Goal: Browse casually: Explore the website without a specific task or goal

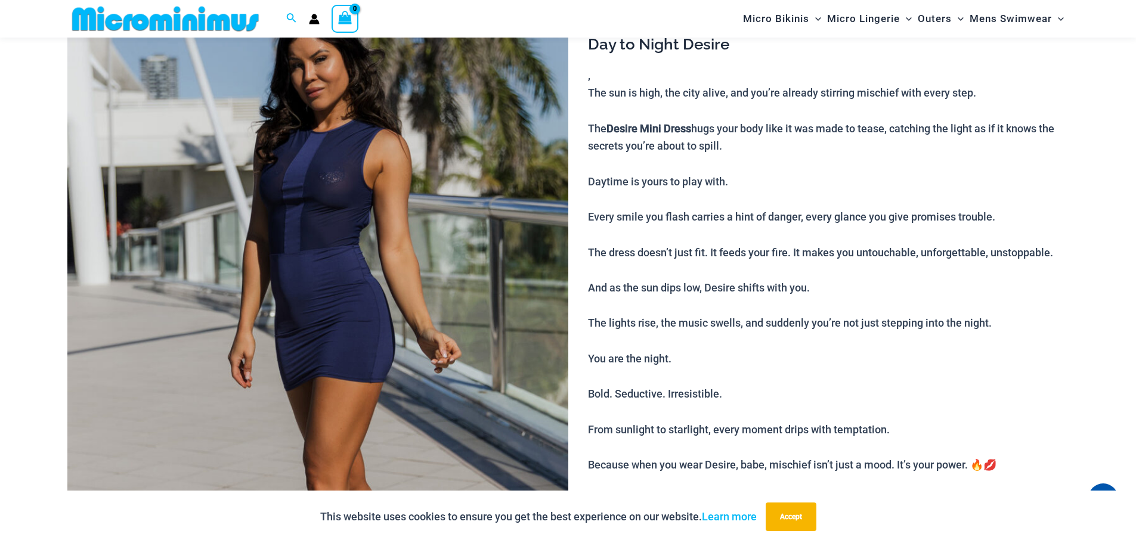
scroll to position [108, 0]
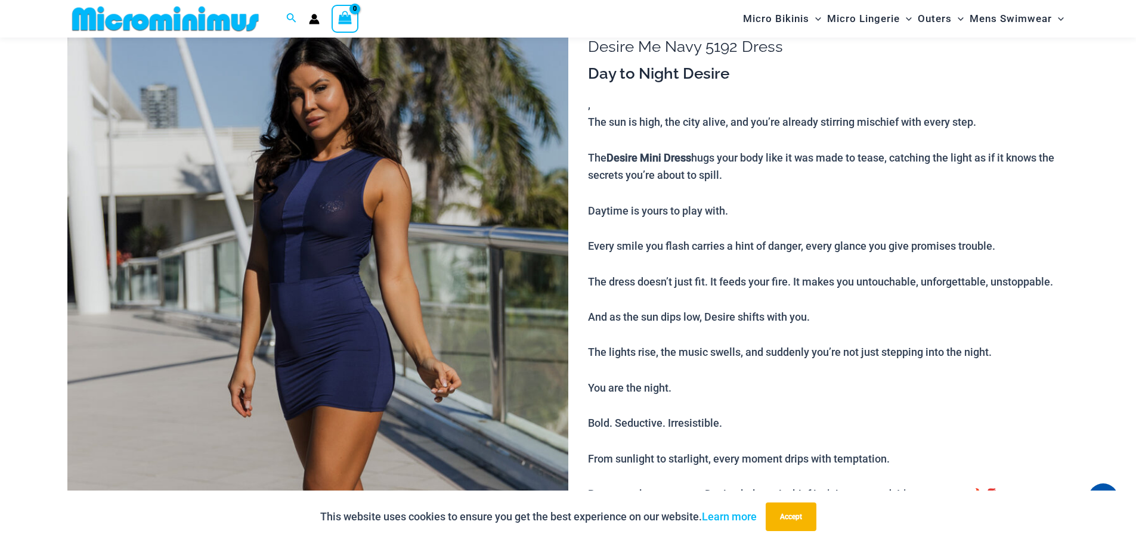
click at [308, 236] on img at bounding box center [317, 376] width 501 height 751
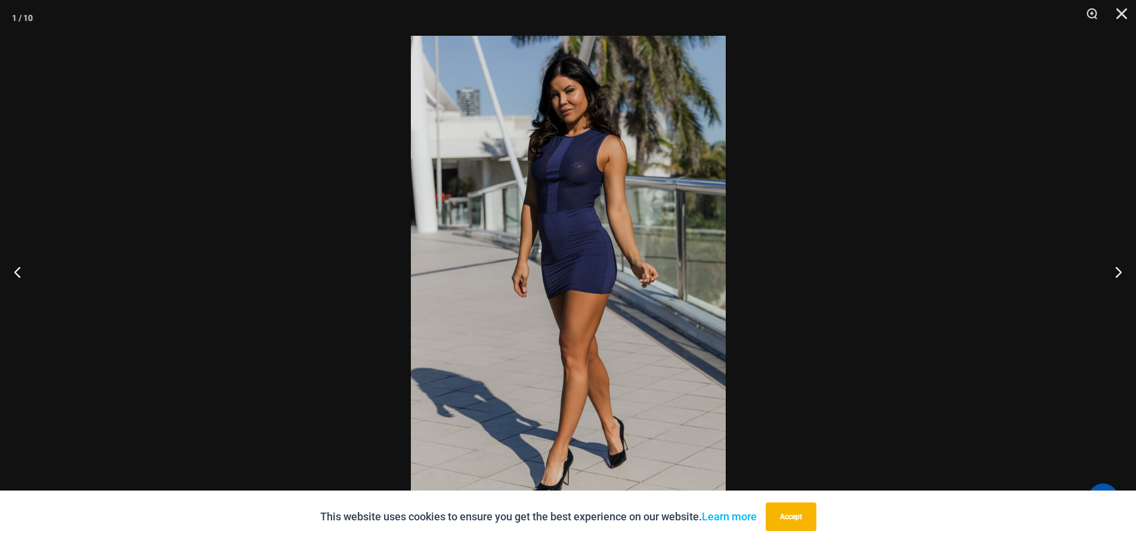
click at [620, 264] on img at bounding box center [568, 272] width 315 height 472
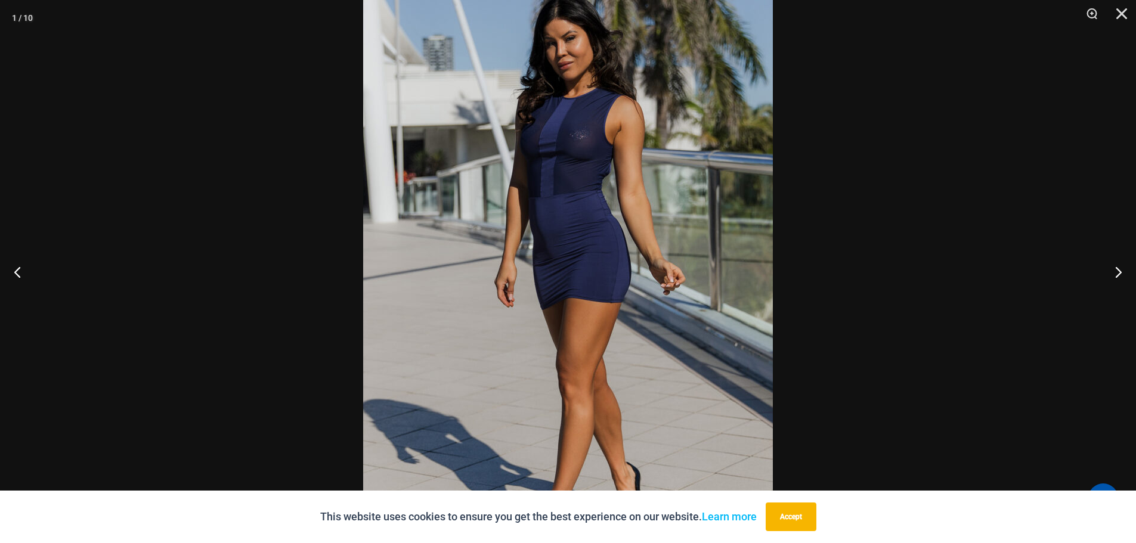
click at [620, 264] on img at bounding box center [568, 274] width 410 height 614
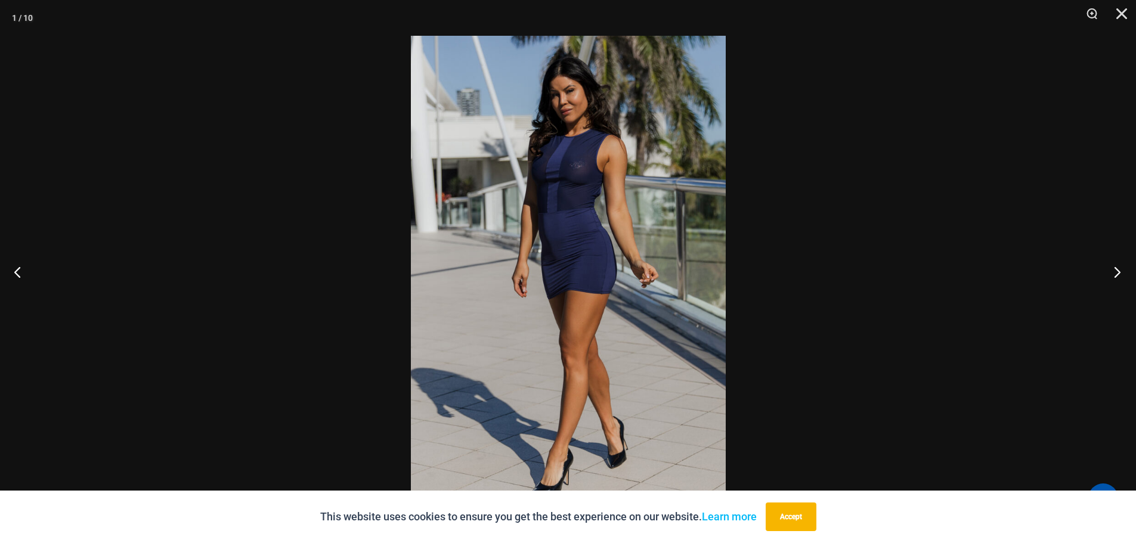
click at [1117, 272] on button "Next" at bounding box center [1113, 272] width 45 height 60
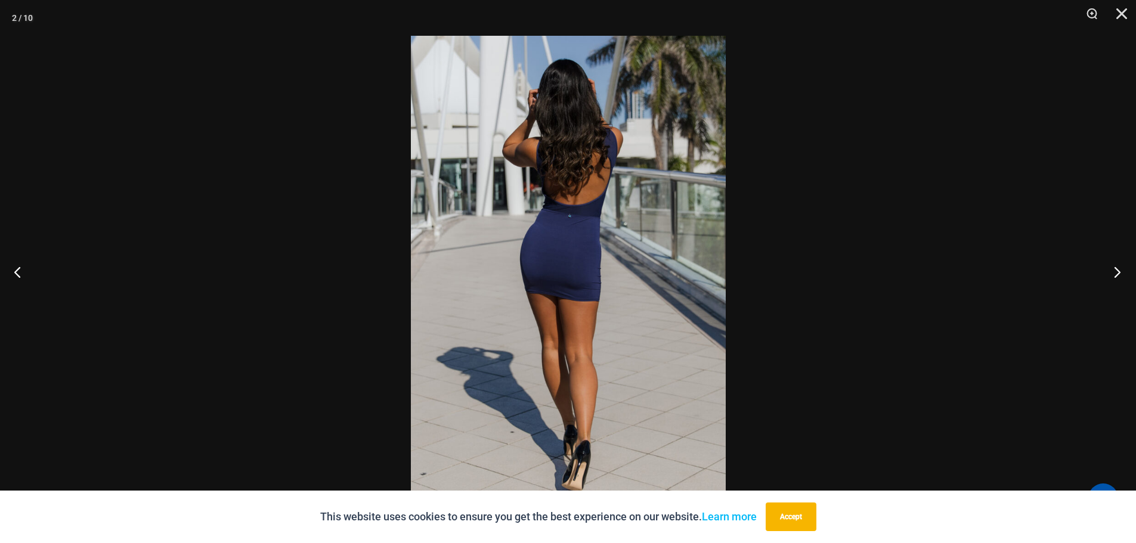
click at [1115, 270] on button "Next" at bounding box center [1113, 272] width 45 height 60
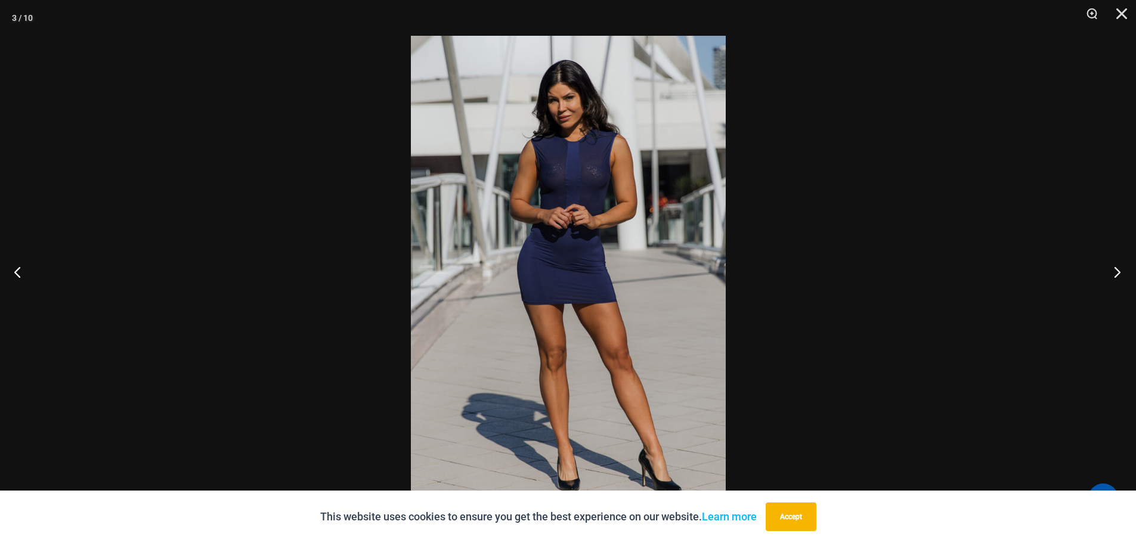
click at [1111, 270] on button "Next" at bounding box center [1113, 272] width 45 height 60
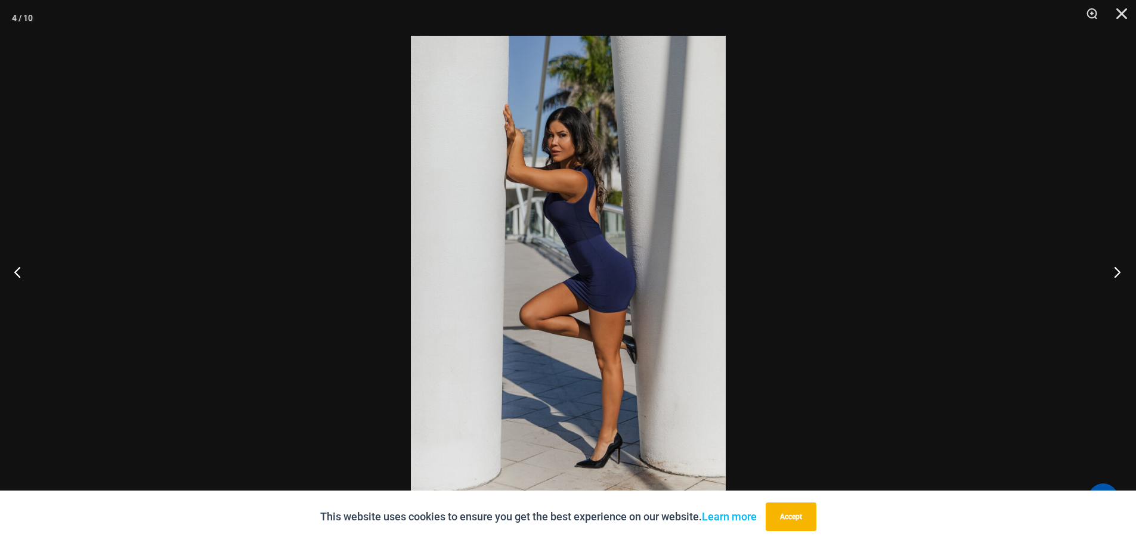
click at [1111, 270] on button "Next" at bounding box center [1113, 272] width 45 height 60
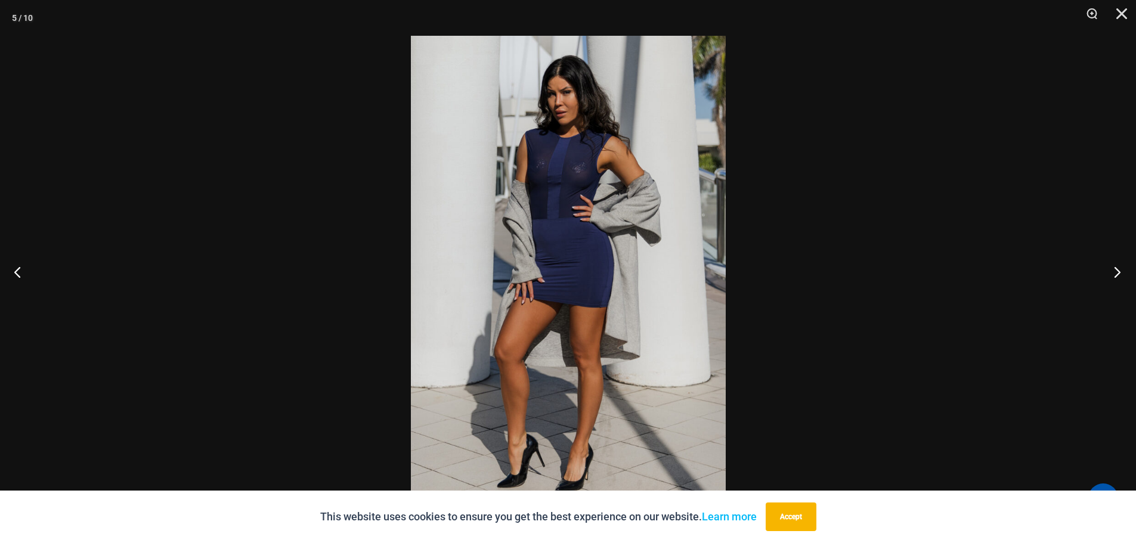
click at [1111, 270] on button "Next" at bounding box center [1113, 272] width 45 height 60
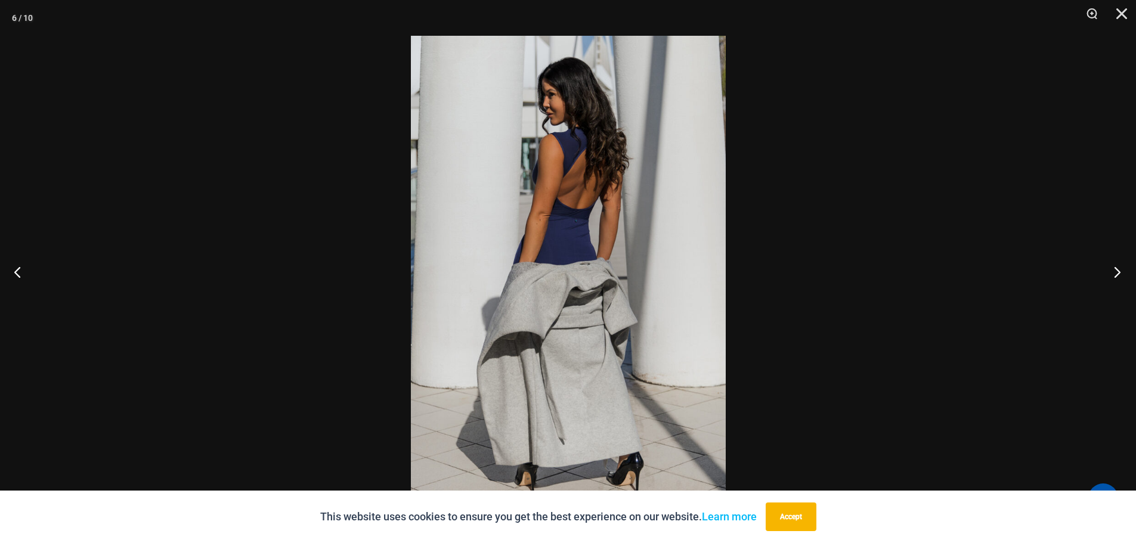
click at [1111, 270] on button "Next" at bounding box center [1113, 272] width 45 height 60
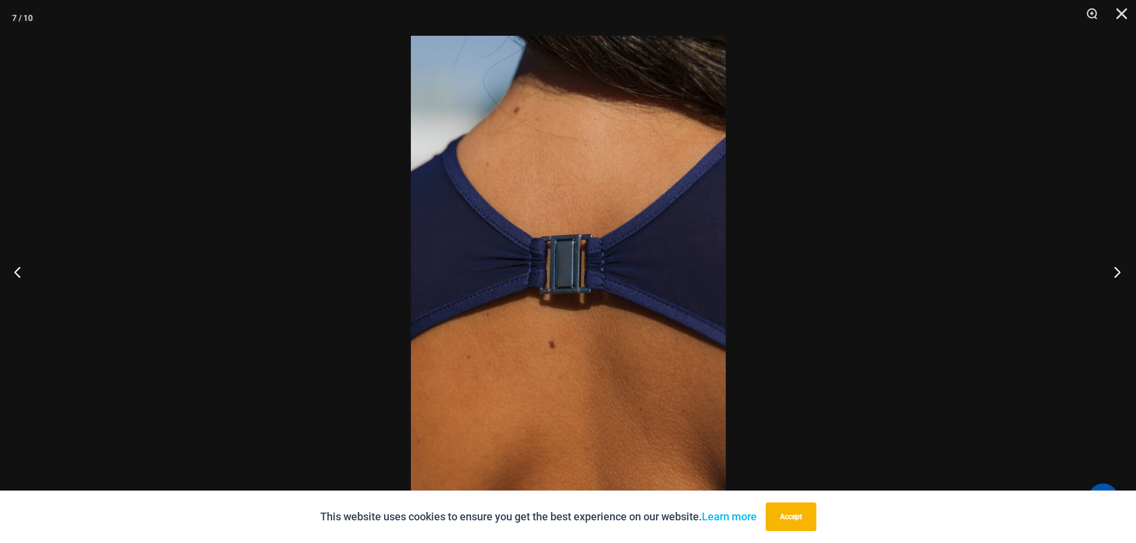
click at [1111, 270] on button "Next" at bounding box center [1113, 272] width 45 height 60
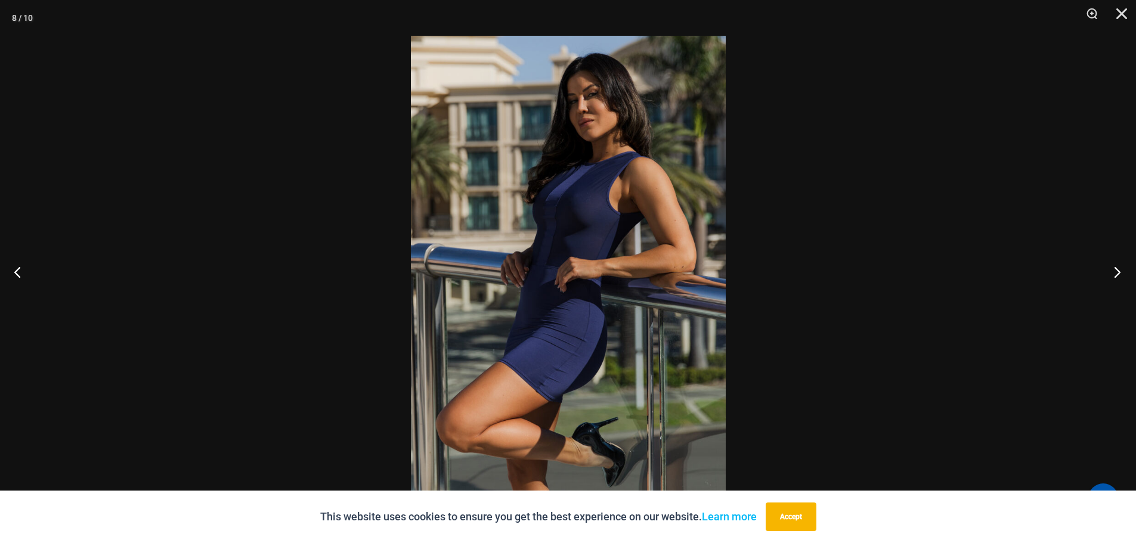
click at [1108, 270] on button "Next" at bounding box center [1113, 272] width 45 height 60
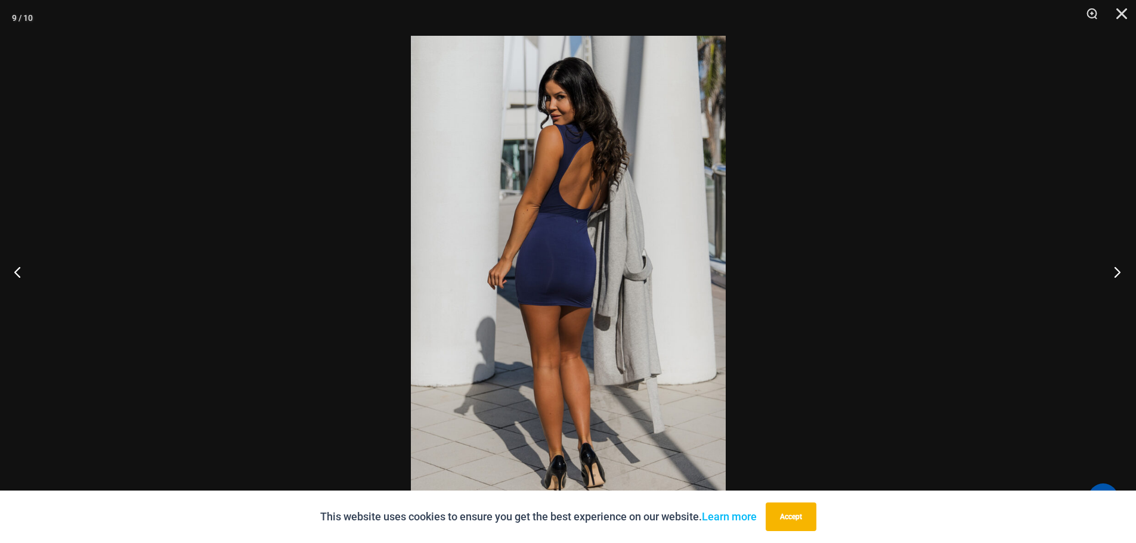
click at [1108, 270] on button "Next" at bounding box center [1113, 272] width 45 height 60
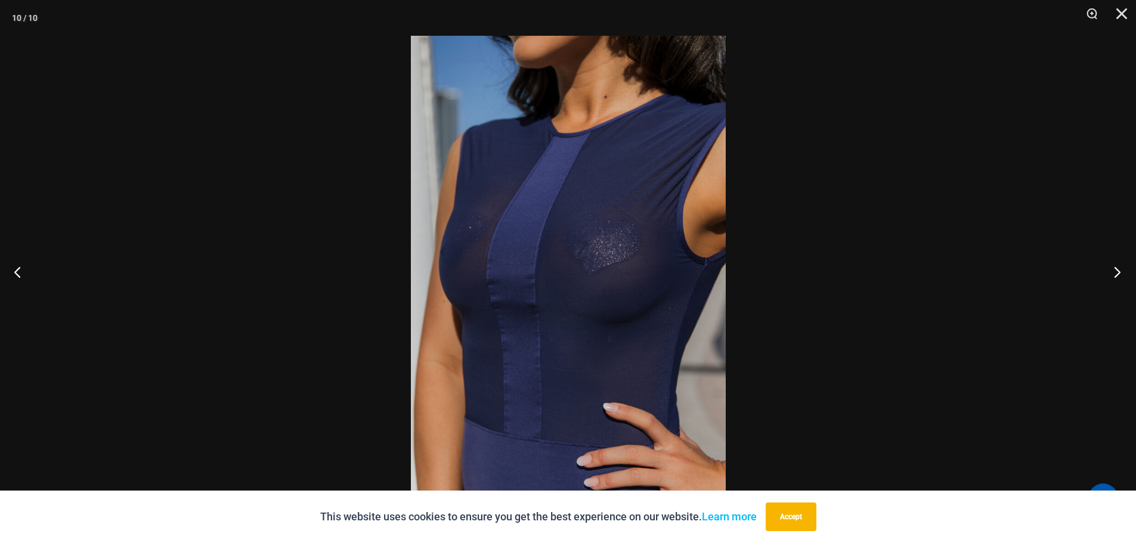
click at [1108, 270] on button "Next" at bounding box center [1113, 272] width 45 height 60
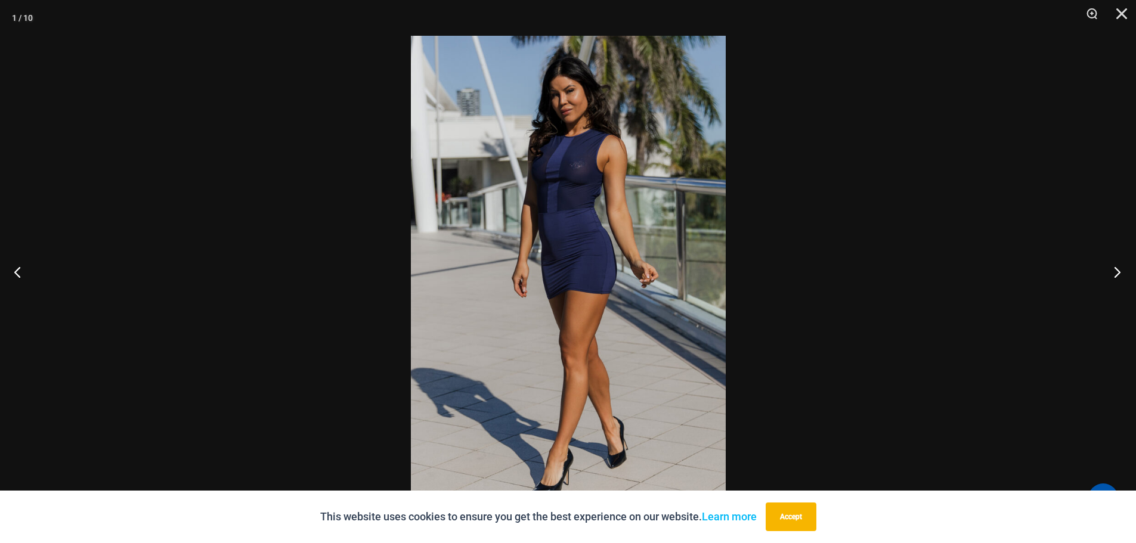
click at [1108, 270] on button "Next" at bounding box center [1113, 272] width 45 height 60
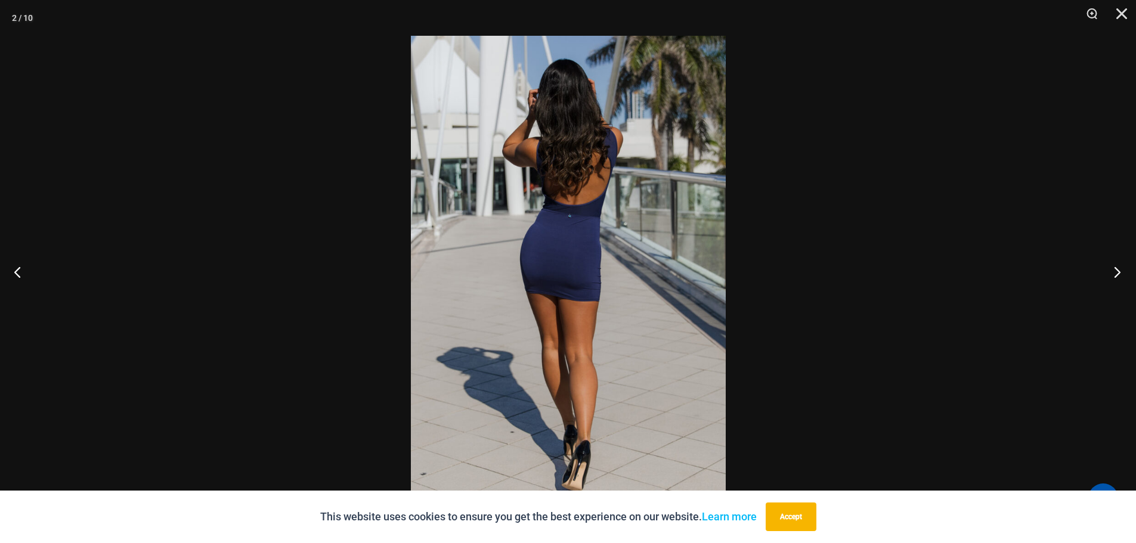
click at [1108, 270] on button "Next" at bounding box center [1113, 272] width 45 height 60
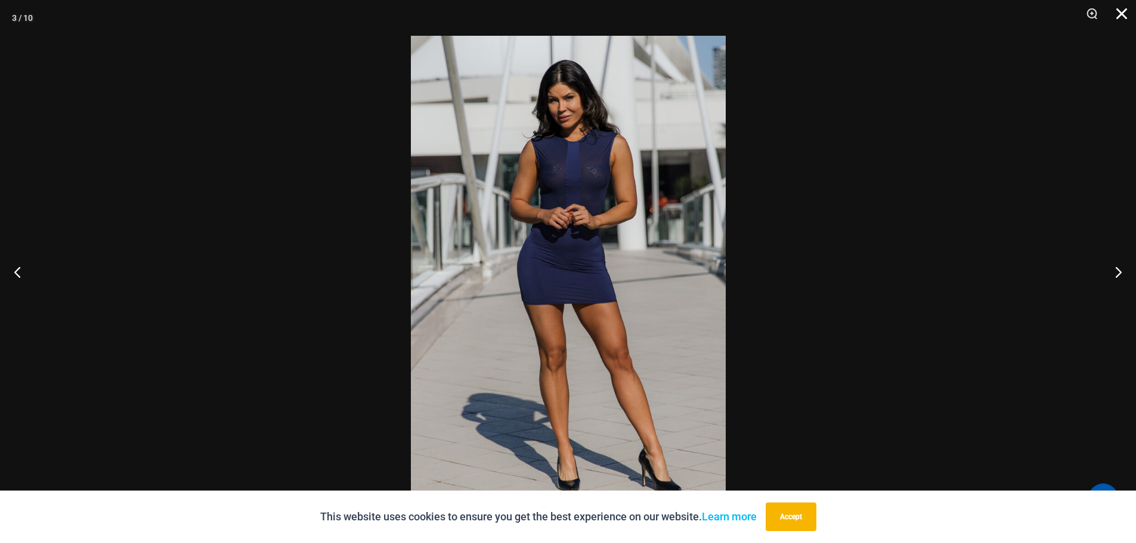
click at [1113, 10] on button "Close" at bounding box center [1117, 18] width 30 height 36
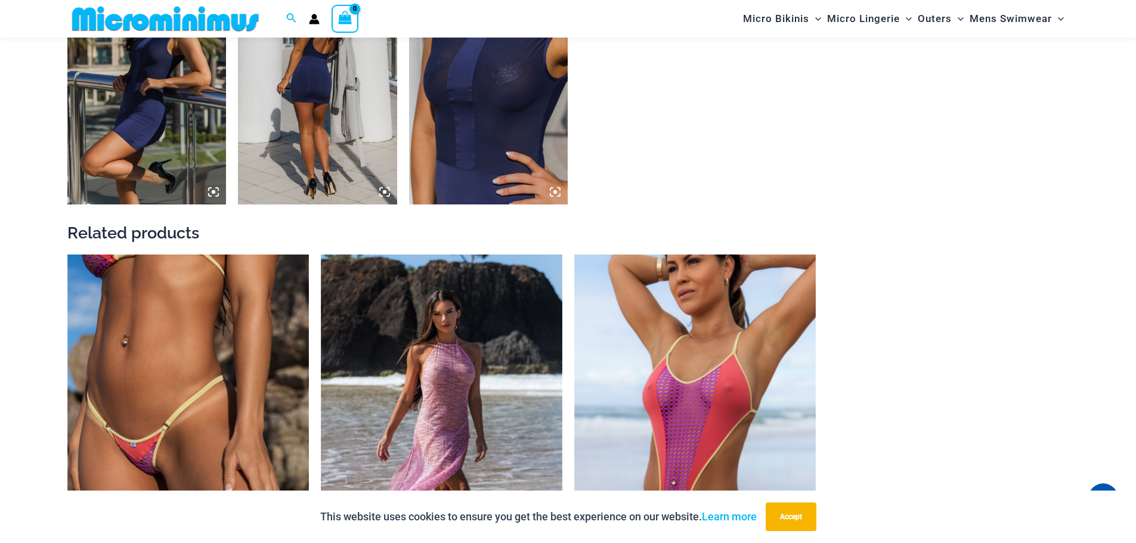
scroll to position [1300, 0]
